Goal: Task Accomplishment & Management: Manage account settings

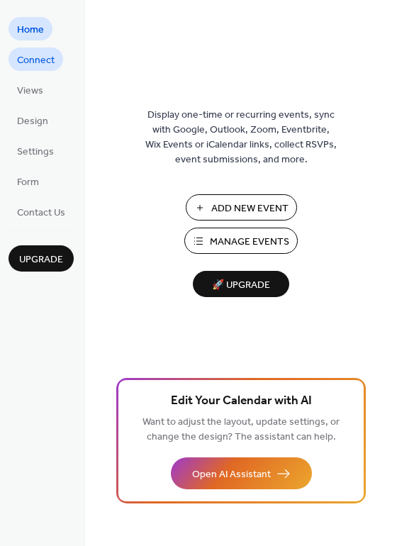
click at [24, 58] on span "Connect" at bounding box center [36, 60] width 38 height 15
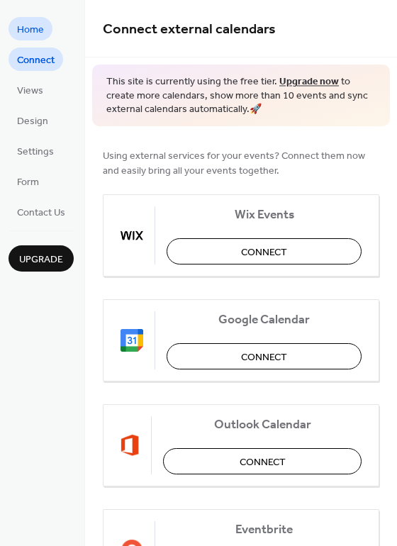
click at [38, 23] on span "Home" at bounding box center [30, 30] width 27 height 15
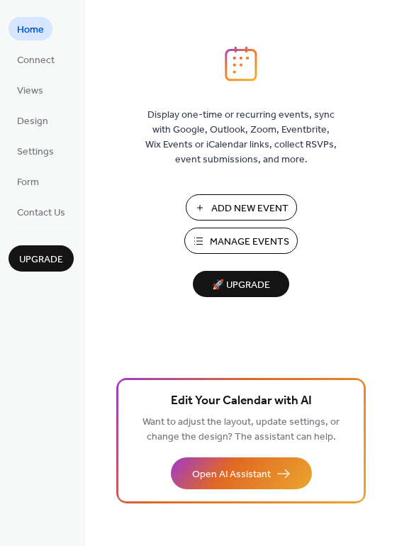
click at [219, 241] on span "Manage Events" at bounding box center [249, 242] width 79 height 15
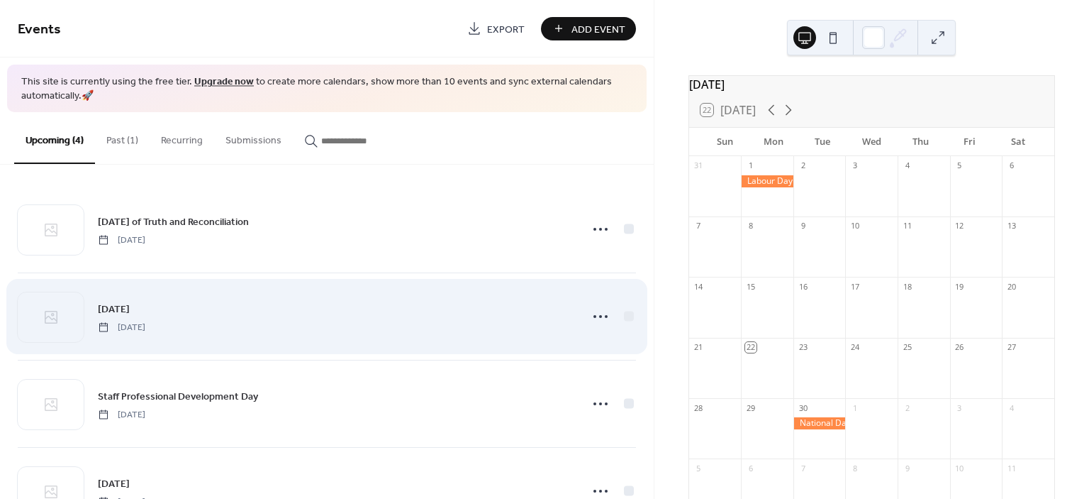
scroll to position [56, 0]
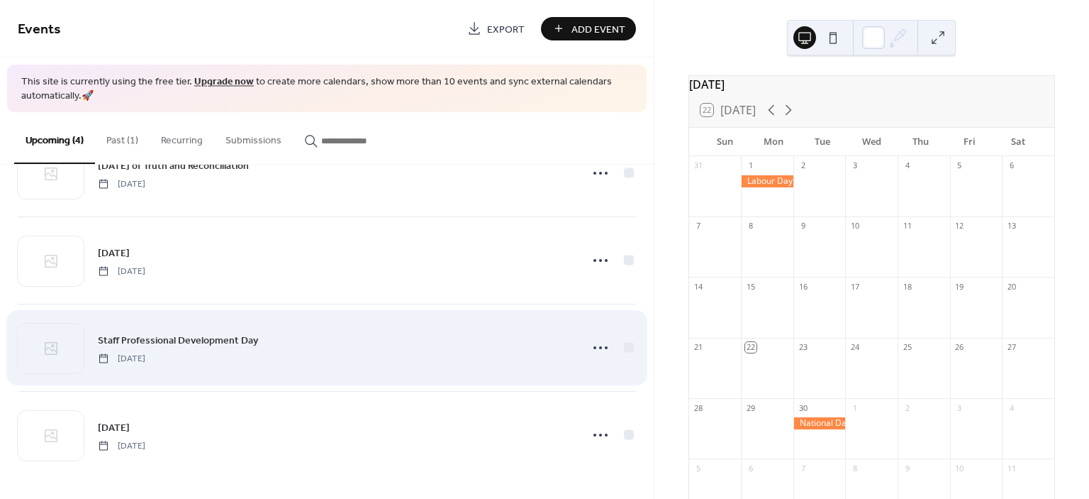
click at [325, 351] on div "Staff Professional Development Day [DATE]" at bounding box center [335, 348] width 474 height 32
click at [587, 341] on div at bounding box center [601, 347] width 28 height 28
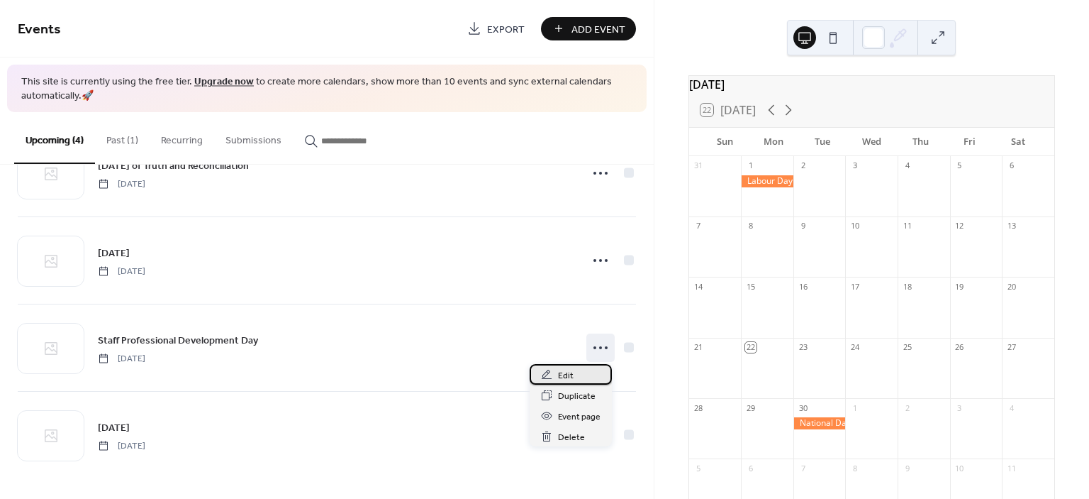
click at [571, 379] on span "Edit" at bounding box center [566, 375] width 16 height 15
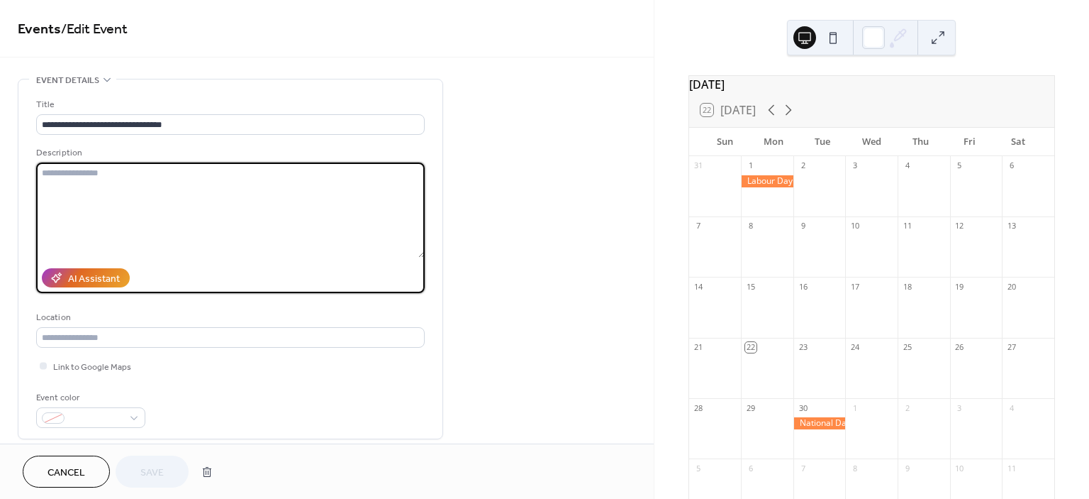
click at [254, 192] on textarea at bounding box center [230, 209] width 389 height 95
type textarea "**********"
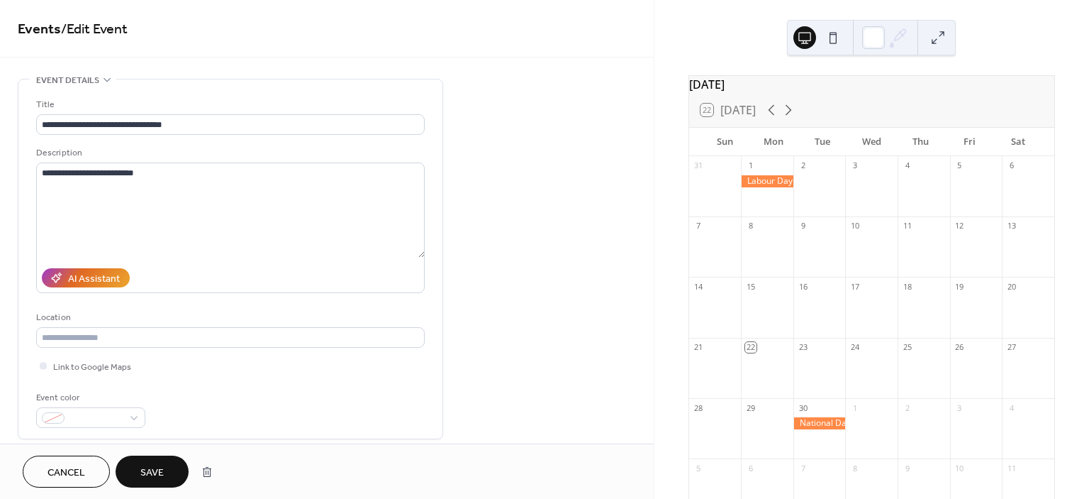
click at [165, 465] on button "Save" at bounding box center [152, 471] width 73 height 32
